Goal: Find contact information: Find contact information

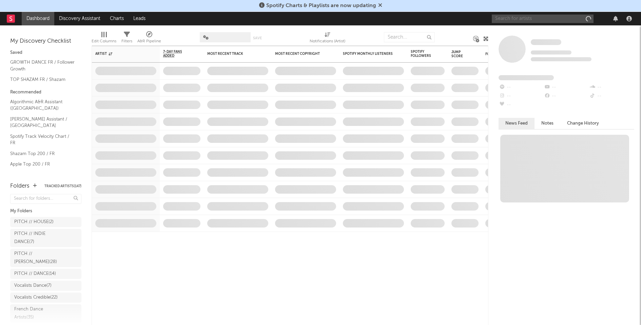
click at [519, 17] on input "text" at bounding box center [543, 19] width 102 height 8
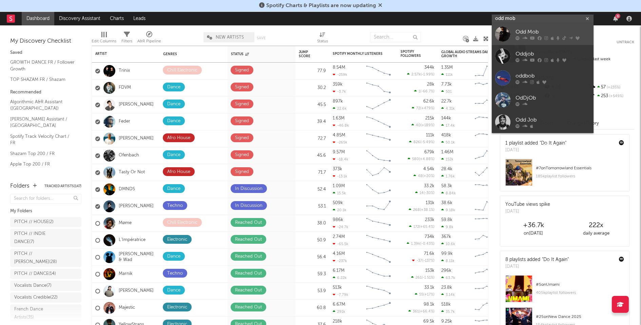
type input "odd mob"
click at [527, 29] on div "Odd Mob" at bounding box center [552, 32] width 75 height 8
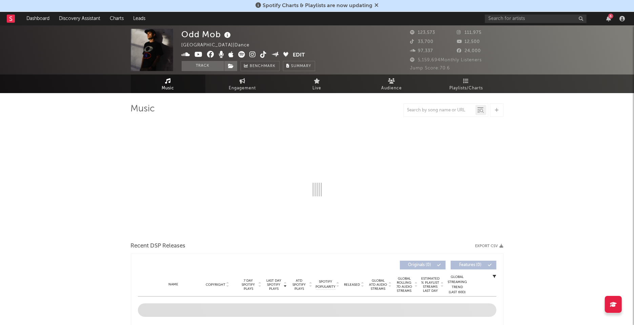
select select "6m"
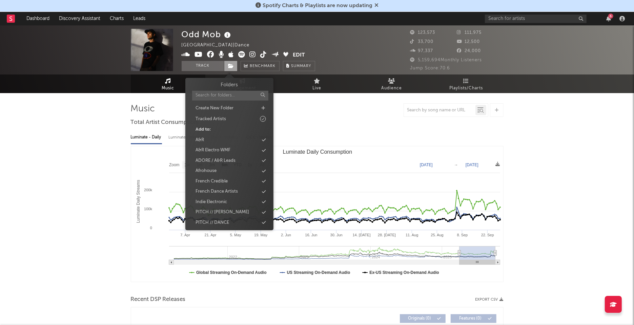
click at [230, 62] on span at bounding box center [231, 66] width 14 height 10
click at [221, 179] on div "PITCH // HOUSE" at bounding box center [213, 182] width 34 height 7
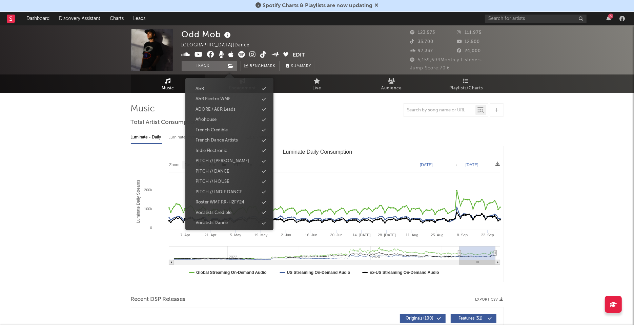
scroll to position [72, 0]
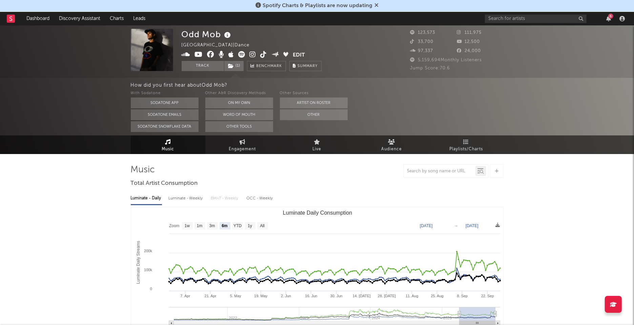
click at [230, 35] on icon at bounding box center [228, 35] width 10 height 9
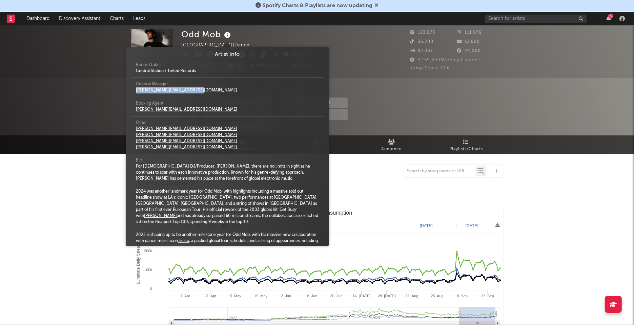
drag, startPoint x: 196, startPoint y: 92, endPoint x: 136, endPoint y: 92, distance: 60.0
click at [136, 92] on div "[PERSON_NAME][EMAIL_ADDRESS][DOMAIN_NAME]" at bounding box center [187, 90] width 102 height 6
copy link "[PERSON_NAME][EMAIL_ADDRESS][DOMAIN_NAME]"
